Goal: Transaction & Acquisition: Book appointment/travel/reservation

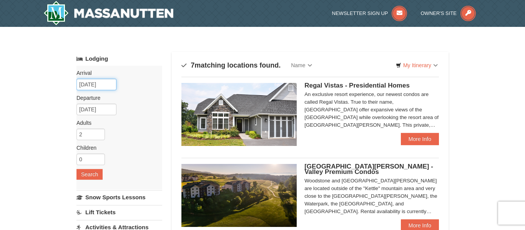
click at [83, 85] on input "[DATE]" at bounding box center [97, 85] width 40 height 12
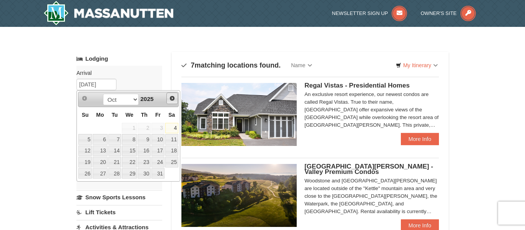
click at [171, 99] on span "Next" at bounding box center [172, 98] width 6 height 6
click at [162, 176] on link "28" at bounding box center [157, 173] width 13 height 11
type input "[DATE]"
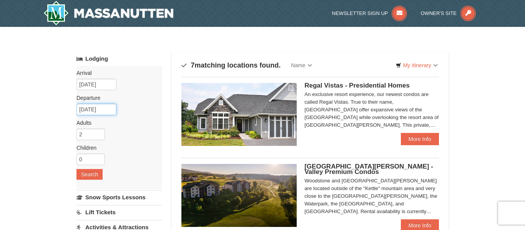
click at [108, 109] on input "[DATE]" at bounding box center [97, 110] width 40 height 12
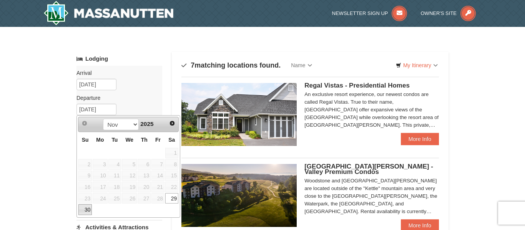
click at [88, 210] on link "30" at bounding box center [84, 210] width 13 height 11
type input "[DATE]"
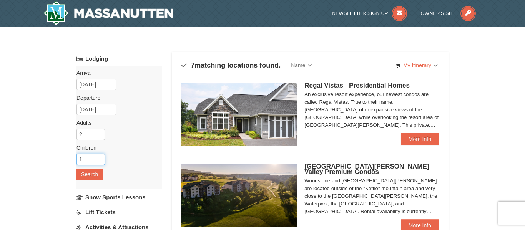
click at [100, 158] on input "1" at bounding box center [91, 160] width 28 height 12
type input "2"
click at [100, 158] on input "2" at bounding box center [91, 160] width 28 height 12
click at [90, 176] on button "Search" at bounding box center [90, 174] width 26 height 11
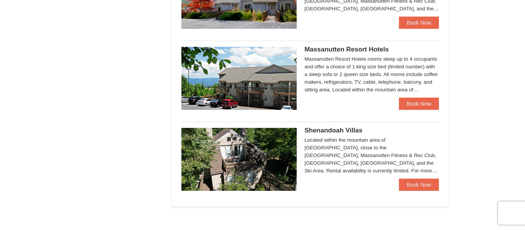
scroll to position [441, 0]
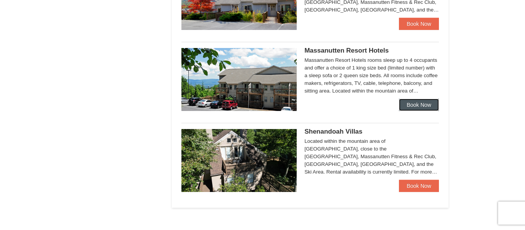
click at [416, 105] on link "Book Now" at bounding box center [419, 105] width 40 height 12
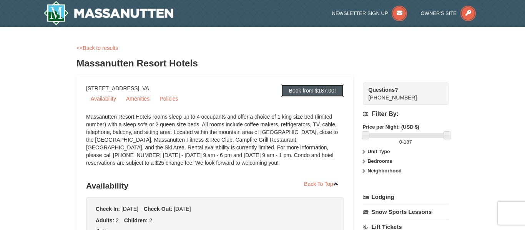
click at [320, 93] on link "Book from $187.00!" at bounding box center [312, 91] width 62 height 12
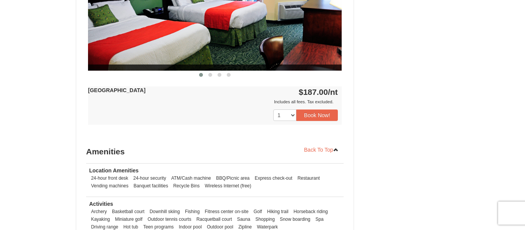
scroll to position [399, 0]
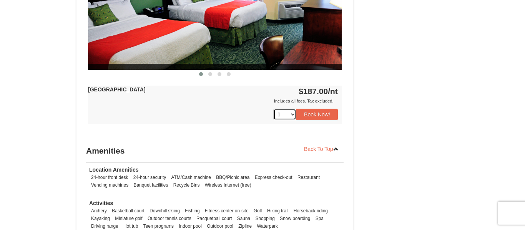
click at [292, 115] on select "1 2 3 4 5 6 7 8 9 10 11 12 13 14 15 16 17 18" at bounding box center [284, 115] width 23 height 12
click at [291, 115] on select "1 2 3 4 5 6 7 8 9 10 11 12 13 14 15 16 17 18" at bounding box center [284, 115] width 23 height 12
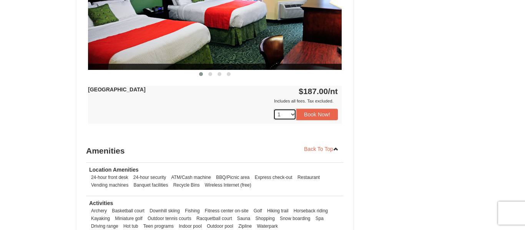
select select "2"
click at [273, 109] on select "1 2 3 4 5 6 7 8 9 10 11 12 13 14 15 16 17 18" at bounding box center [284, 115] width 23 height 12
click at [316, 116] on button "Book Now!" at bounding box center [317, 115] width 42 height 12
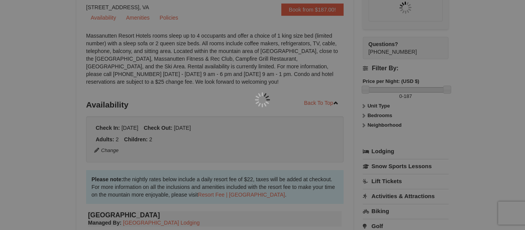
scroll to position [75, 0]
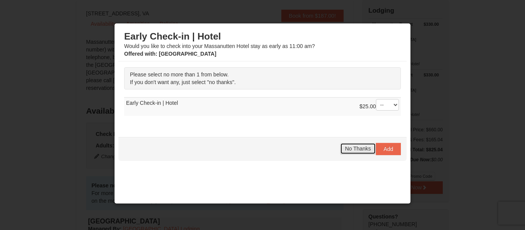
click at [353, 151] on span "No Thanks" at bounding box center [358, 149] width 26 height 6
click at [355, 151] on span "No Thanks" at bounding box center [358, 149] width 26 height 6
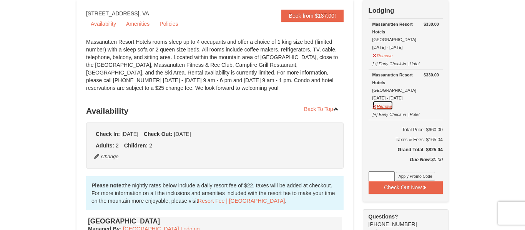
click at [380, 106] on button "Remove" at bounding box center [383, 106] width 21 height 10
